Goal: Task Accomplishment & Management: Manage account settings

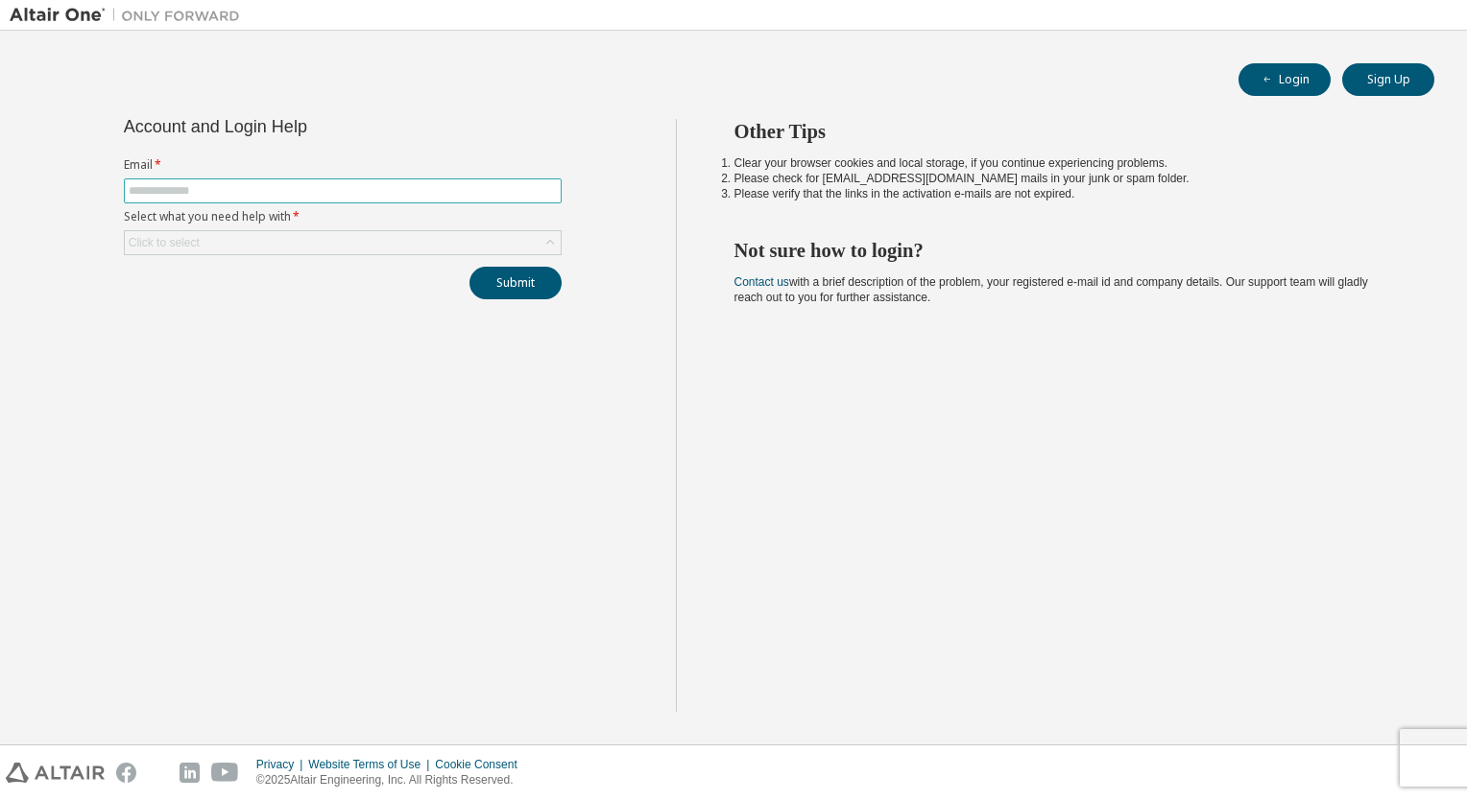
click at [203, 193] on input "text" at bounding box center [343, 190] width 428 height 15
type input "**********"
click at [1281, 83] on button "Login" at bounding box center [1284, 79] width 92 height 33
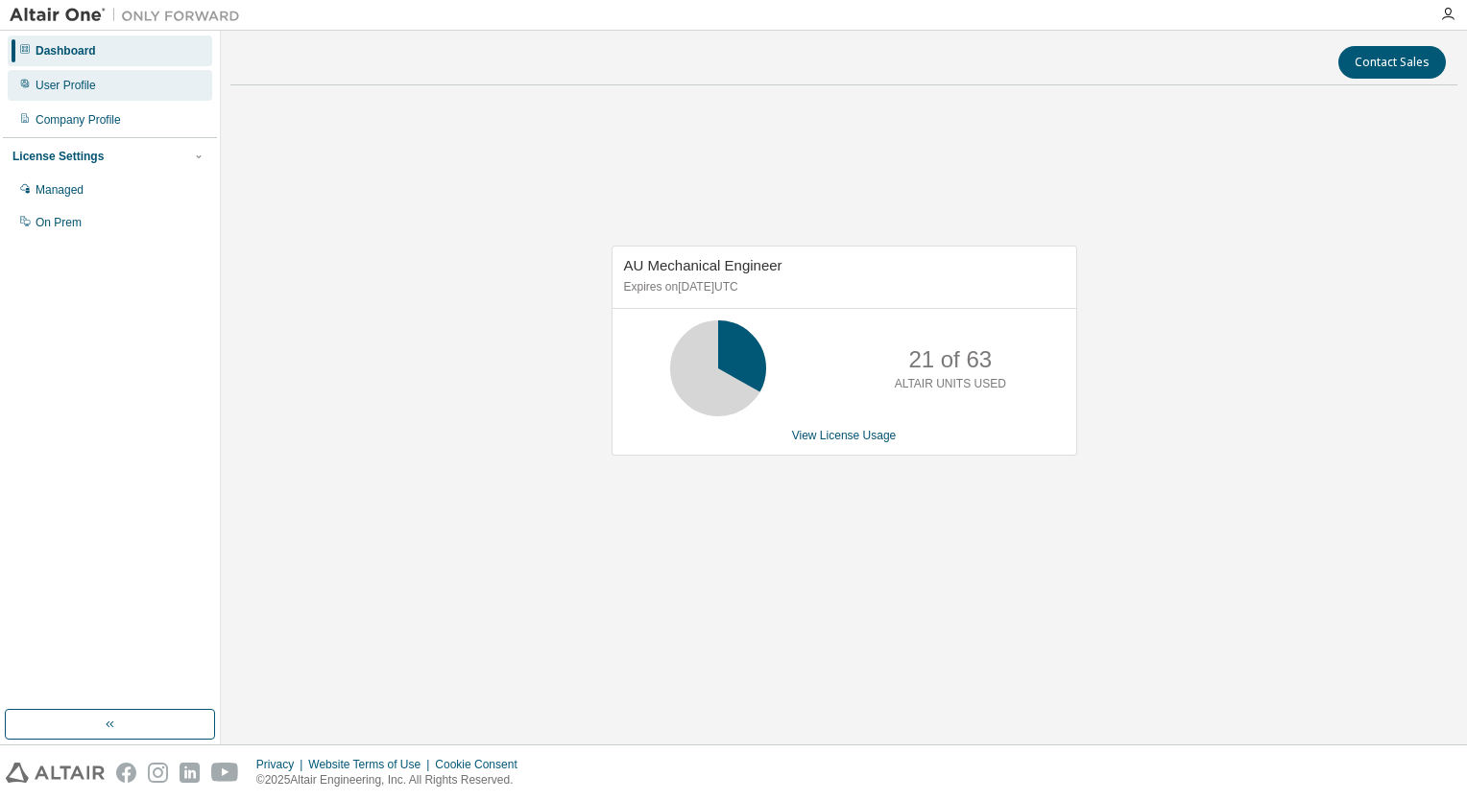
click at [56, 86] on div "User Profile" at bounding box center [66, 85] width 60 height 15
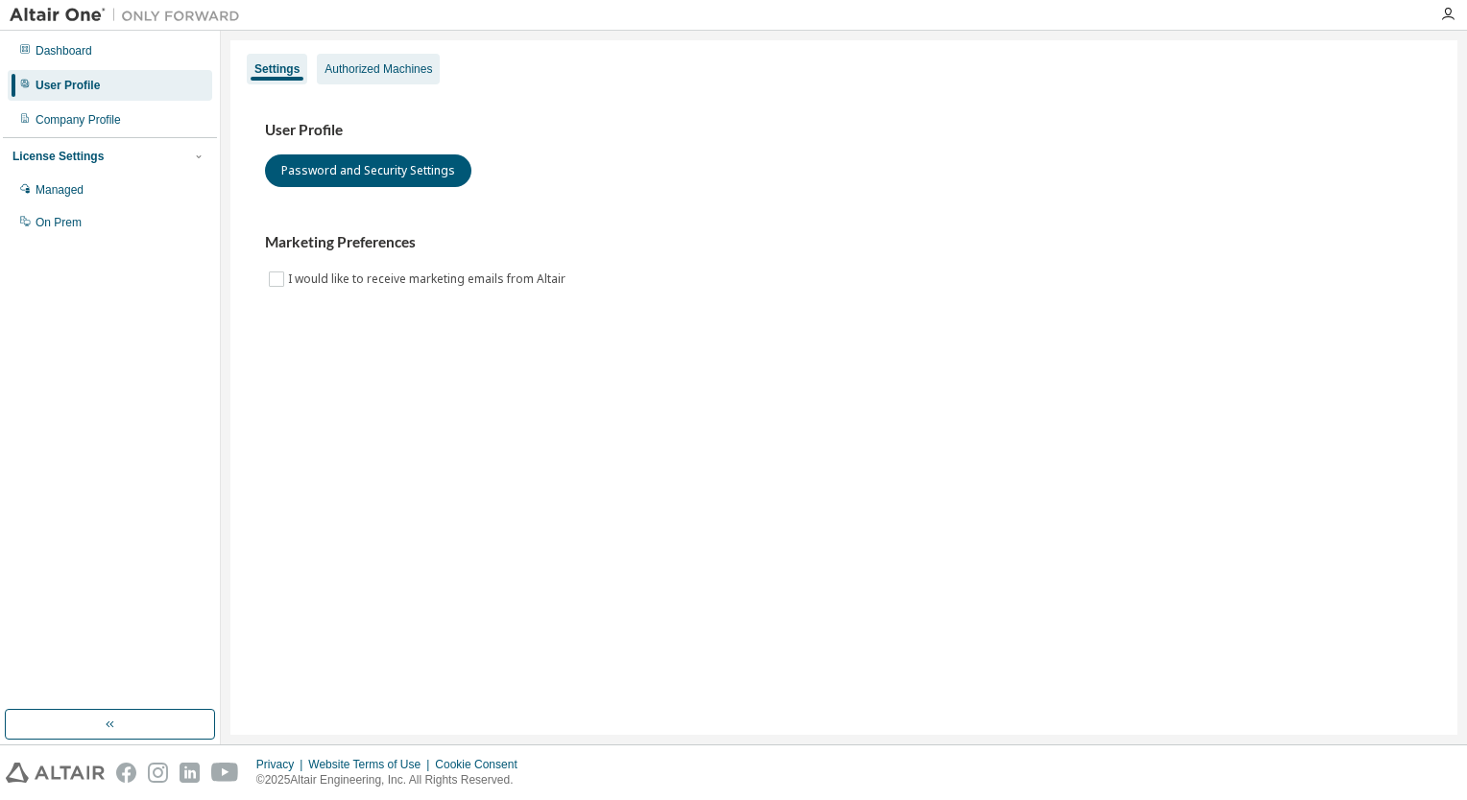
click at [393, 71] on div "Authorized Machines" at bounding box center [377, 68] width 107 height 15
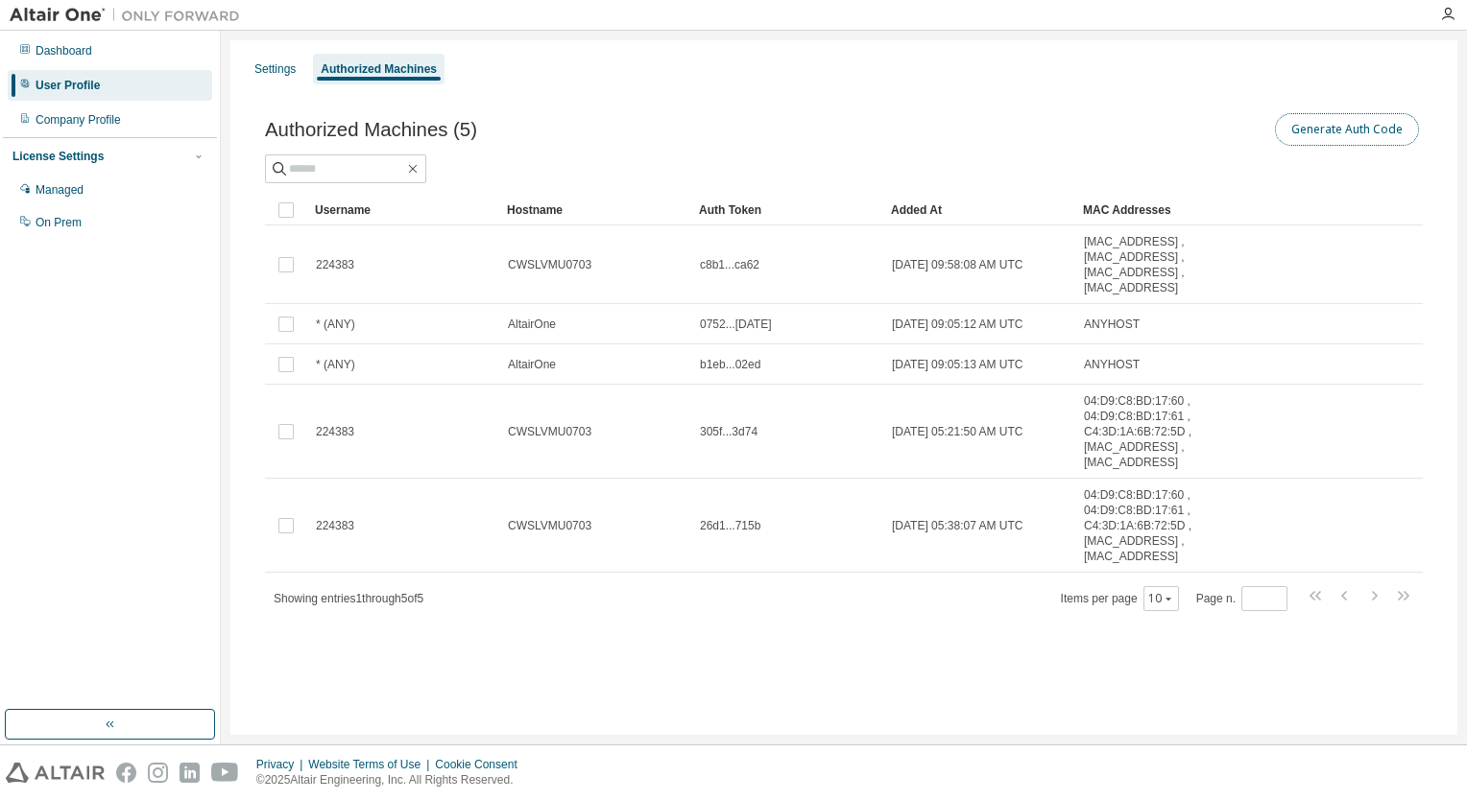
click at [1342, 136] on button "Generate Auth Code" at bounding box center [1347, 129] width 144 height 33
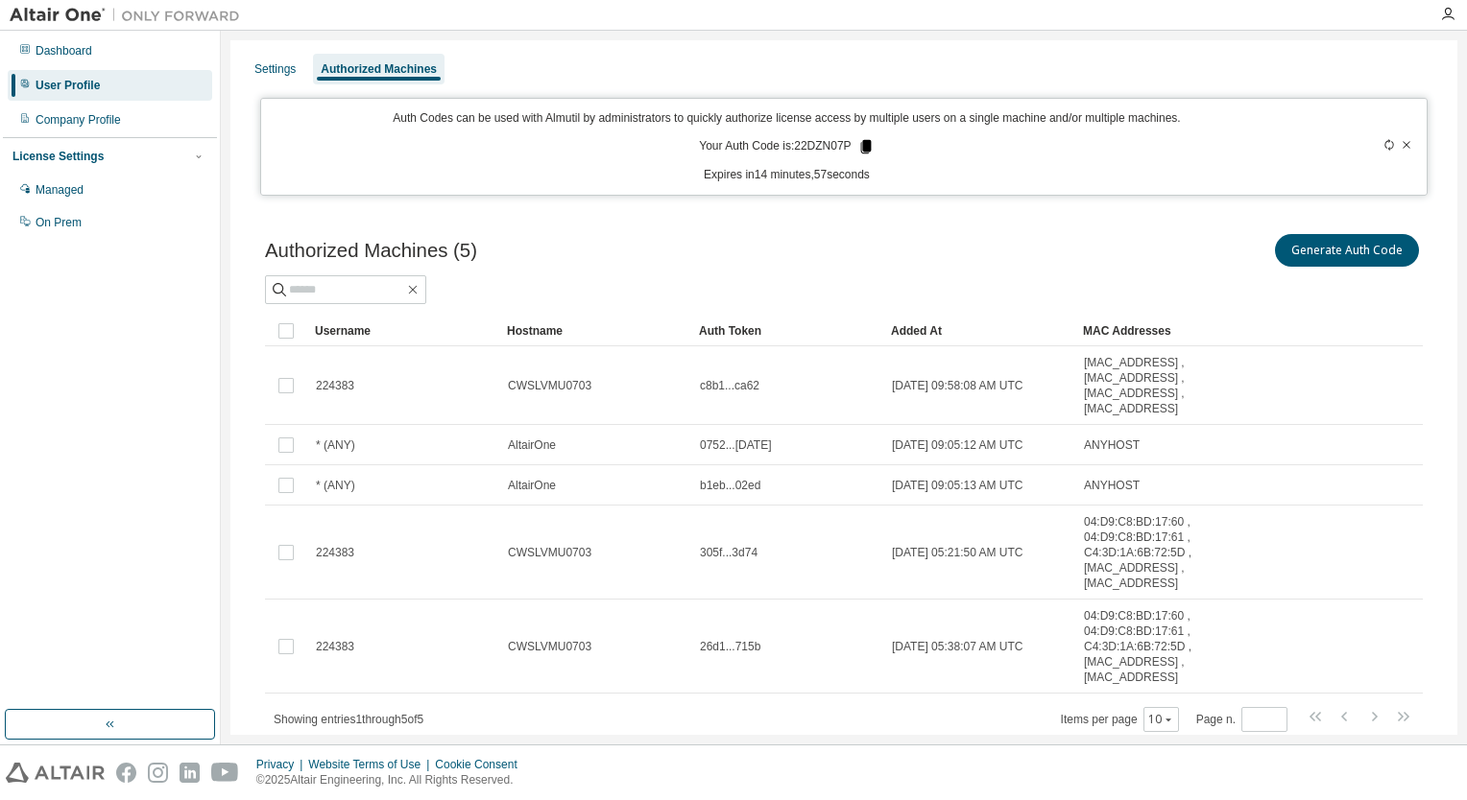
click at [863, 145] on icon at bounding box center [865, 146] width 11 height 13
click at [862, 148] on icon at bounding box center [865, 146] width 11 height 13
click at [860, 146] on icon at bounding box center [865, 146] width 11 height 13
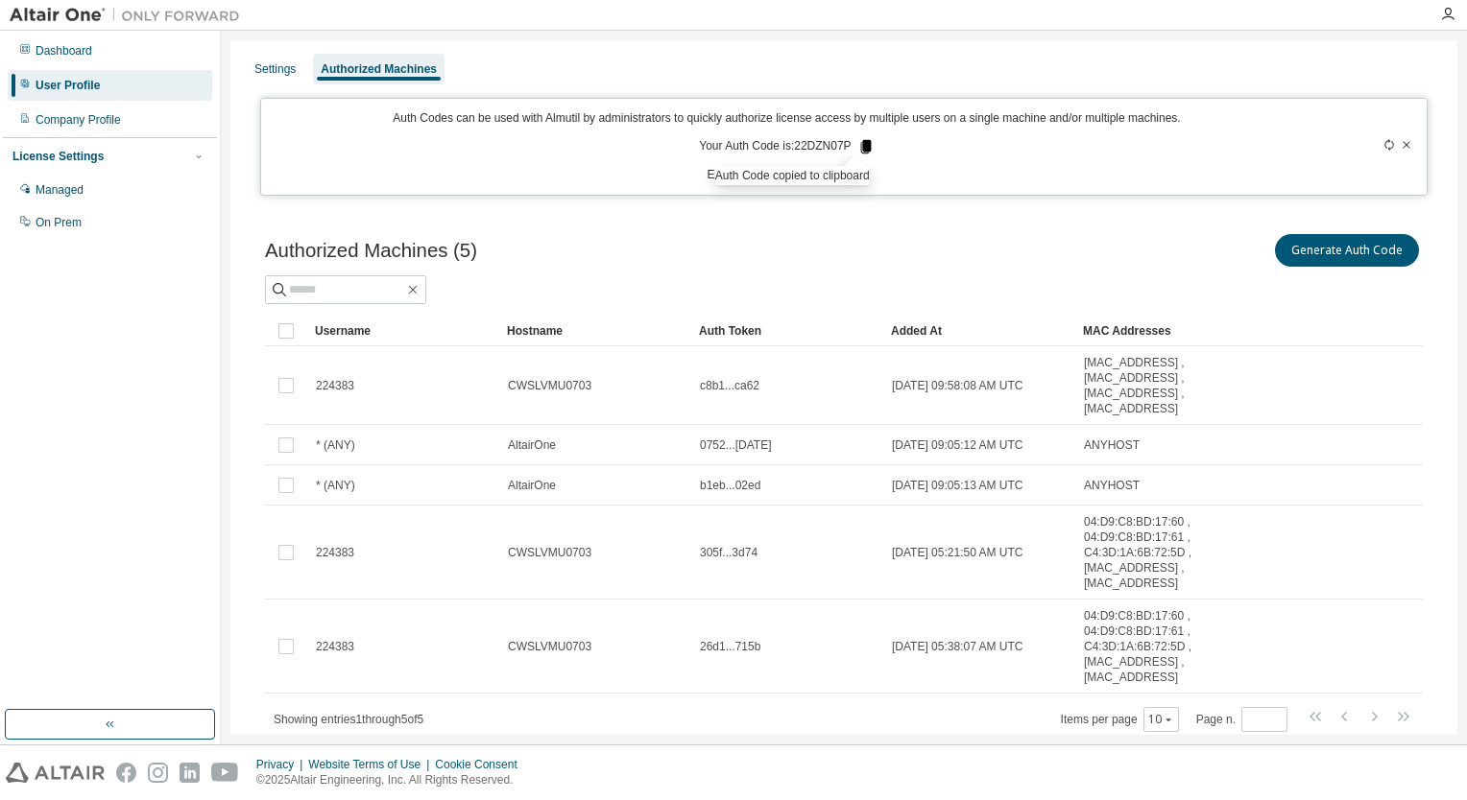
click at [860, 146] on icon at bounding box center [865, 146] width 11 height 13
click at [1402, 146] on icon at bounding box center [1406, 144] width 8 height 7
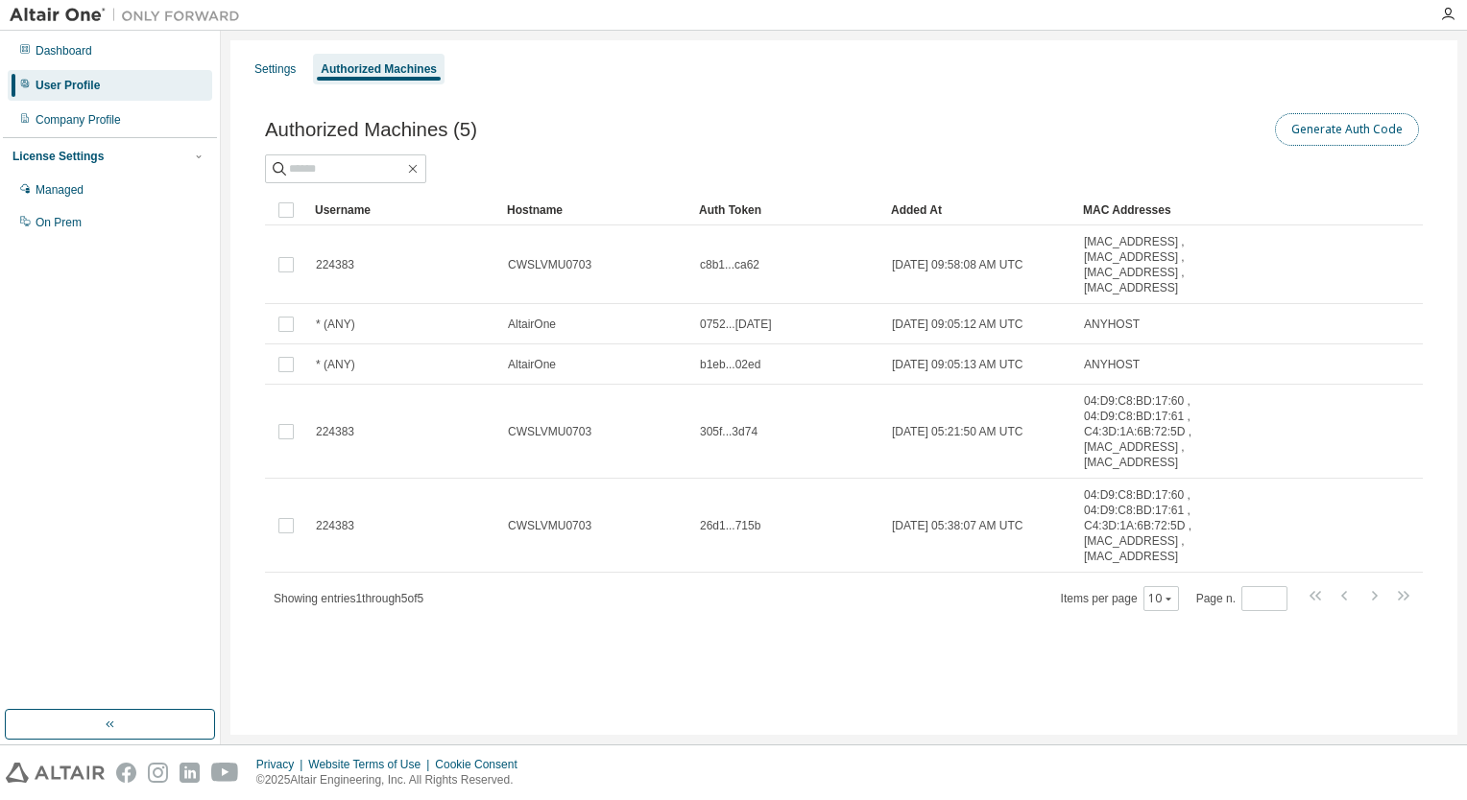
click at [1355, 135] on button "Generate Auth Code" at bounding box center [1347, 129] width 144 height 33
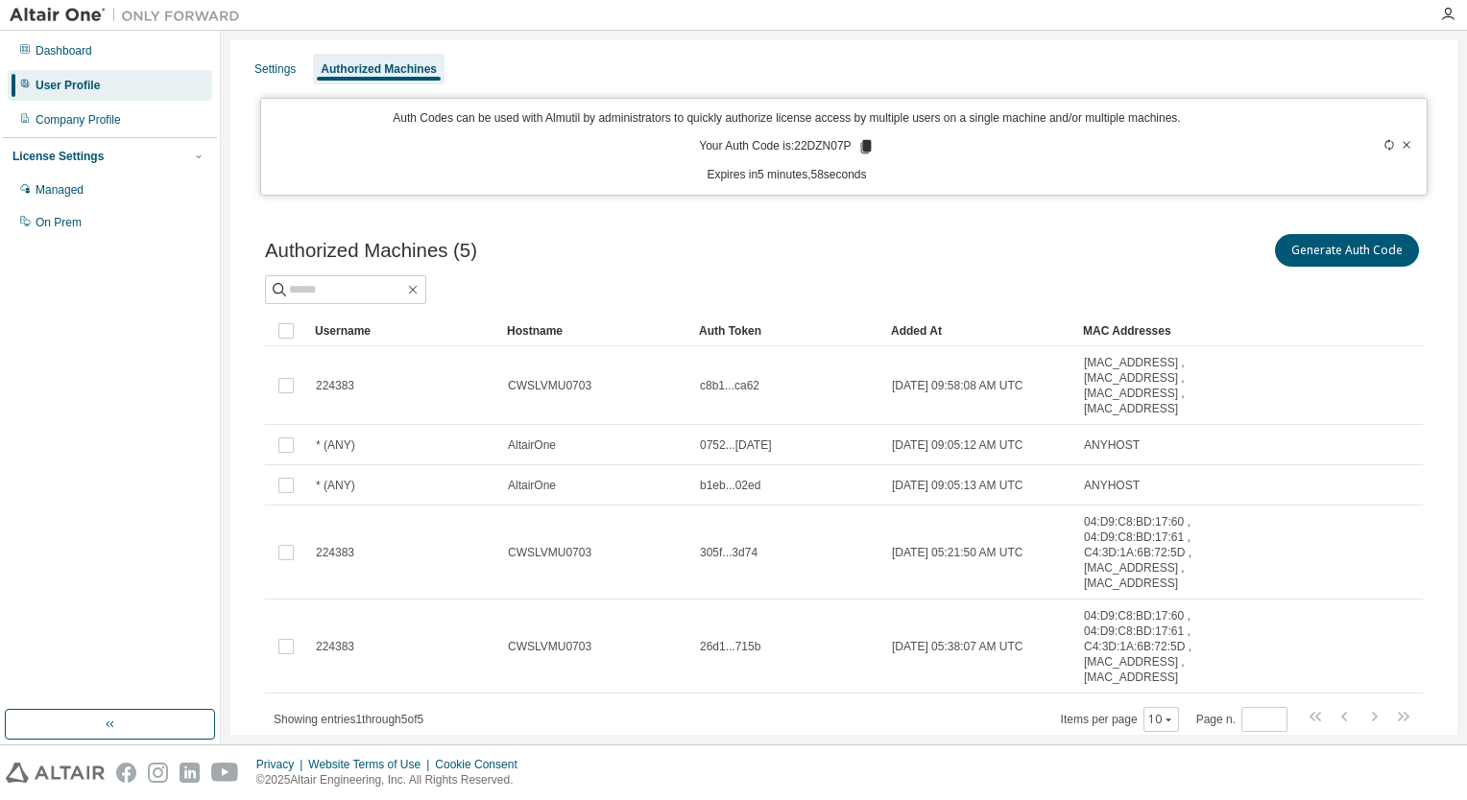
click at [860, 145] on icon at bounding box center [865, 146] width 11 height 13
